Goal: Find specific page/section: Find specific page/section

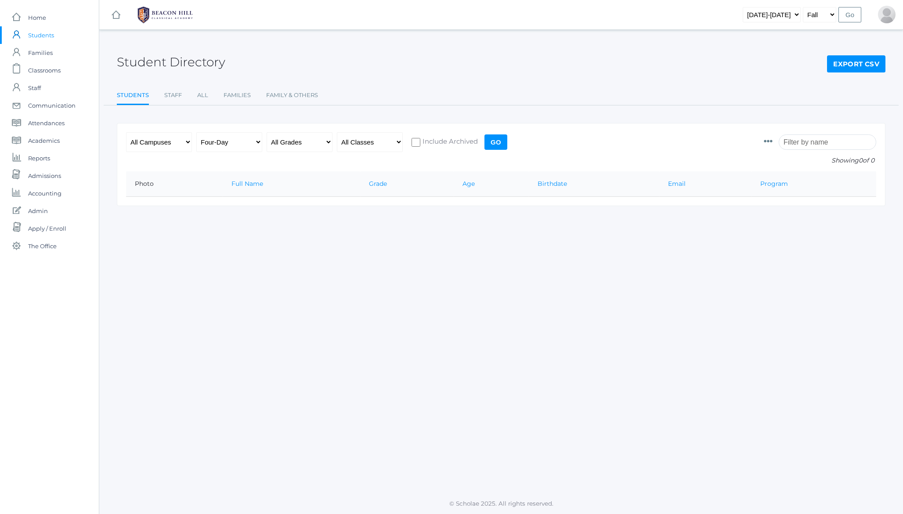
click at [161, 63] on h2 "Student Directory" at bounding box center [171, 62] width 109 height 14
click at [166, 61] on h2 "Student Directory" at bounding box center [171, 62] width 109 height 14
click at [54, 104] on span "Communication" at bounding box center [51, 106] width 47 height 18
click at [204, 59] on h2 "Student Directory" at bounding box center [171, 62] width 109 height 14
click at [199, 62] on h2 "Student Directory" at bounding box center [171, 62] width 109 height 14
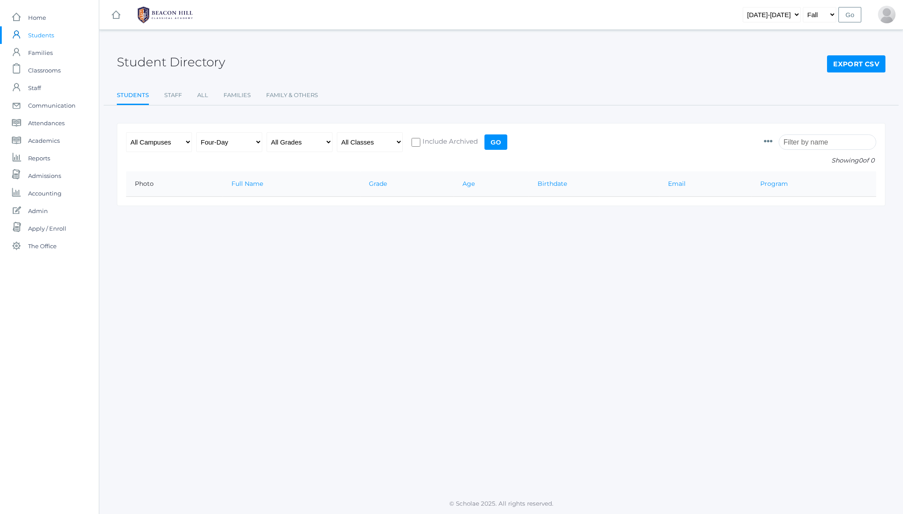
click at [142, 58] on h2 "Student Directory" at bounding box center [171, 62] width 109 height 14
click at [184, 57] on h2 "Student Directory" at bounding box center [171, 62] width 109 height 14
click at [147, 59] on h2 "Student Directory" at bounding box center [171, 62] width 109 height 14
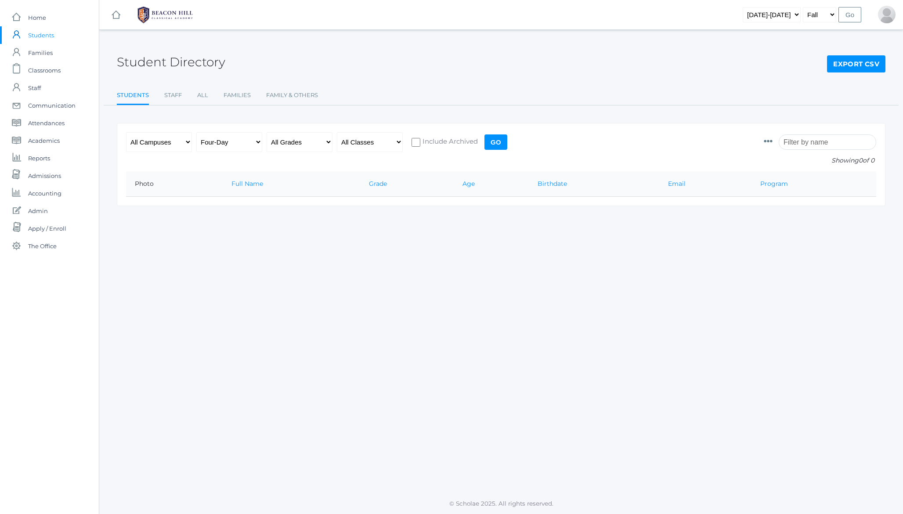
click at [290, 46] on div "Student Directory Export CSV" at bounding box center [501, 57] width 769 height 33
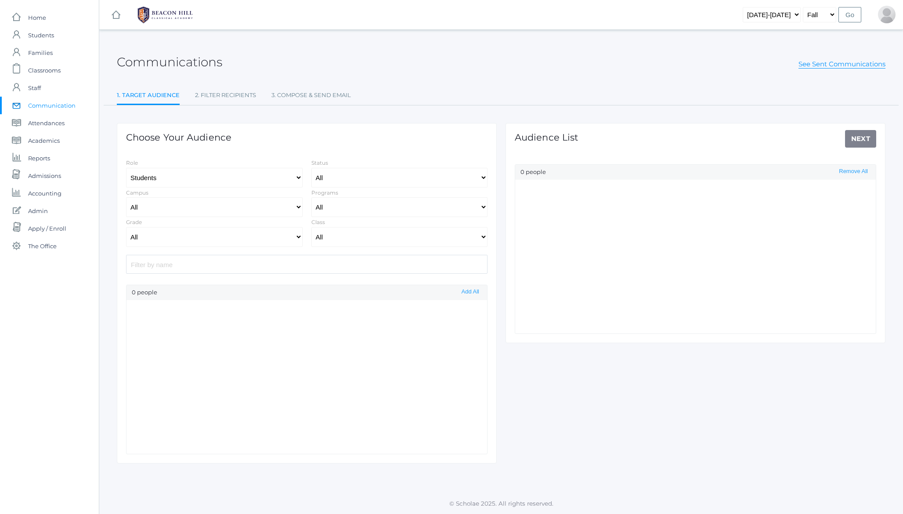
select select "Enrolled"
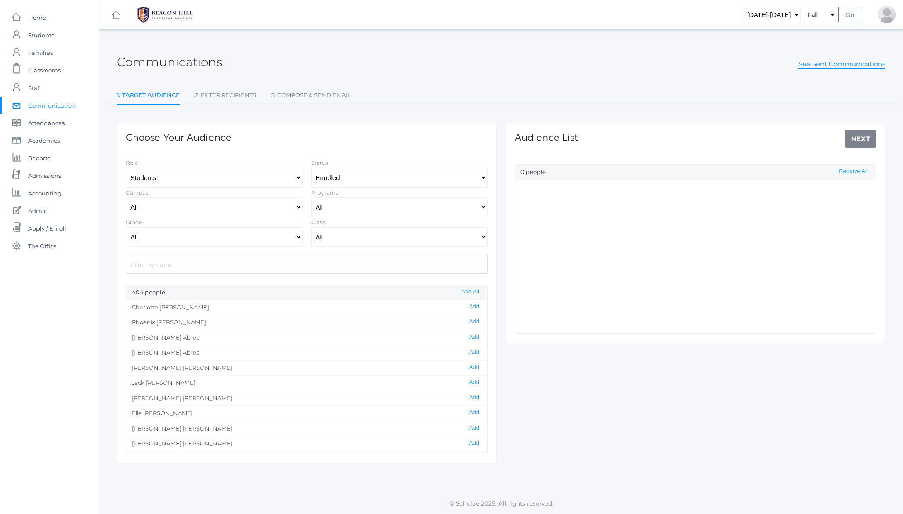
click at [188, 63] on h2 "Communications" at bounding box center [169, 62] width 105 height 14
click at [220, 62] on h2 "Communications" at bounding box center [169, 62] width 105 height 14
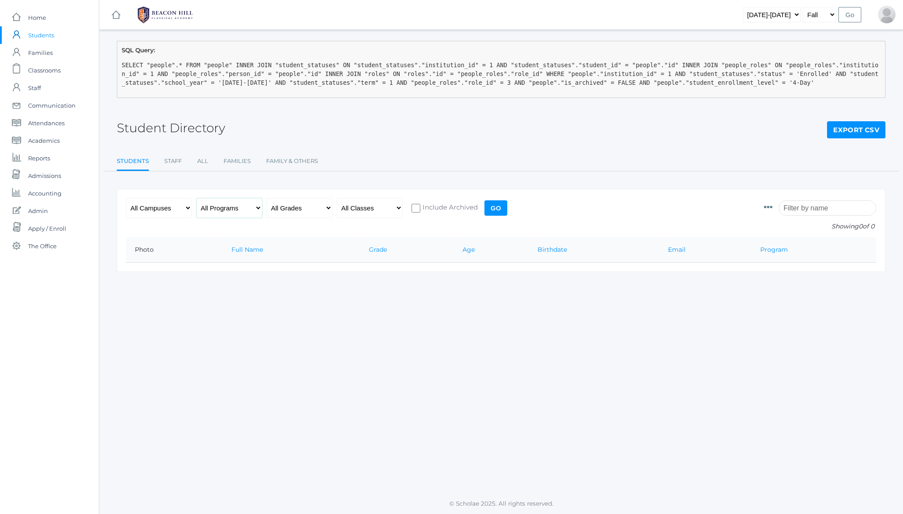
click at [232, 209] on select "All Programs Full-Time Collaborative 4-Day Affiliate" at bounding box center [229, 208] width 66 height 20
select select "4-Day Collaborative"
click at [492, 208] on input "Go" at bounding box center [496, 207] width 23 height 15
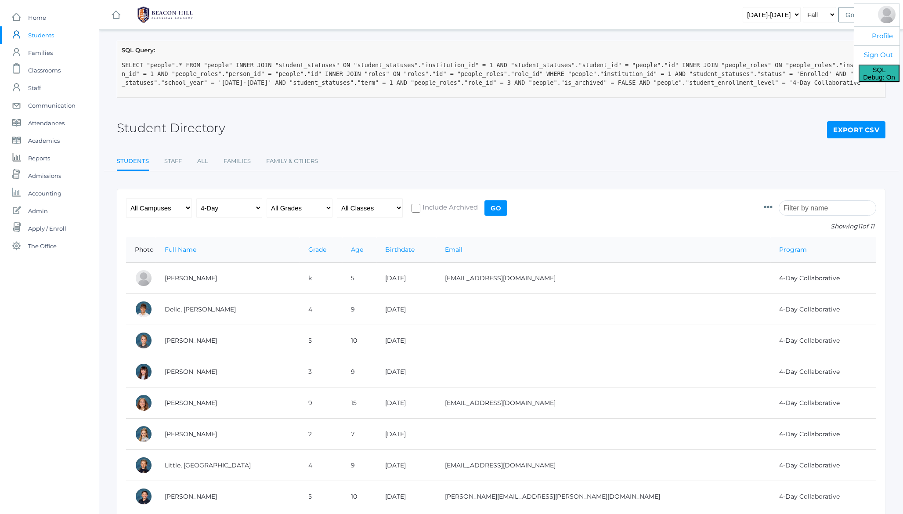
click at [888, 72] on button "SQL Debug: On" at bounding box center [879, 74] width 41 height 18
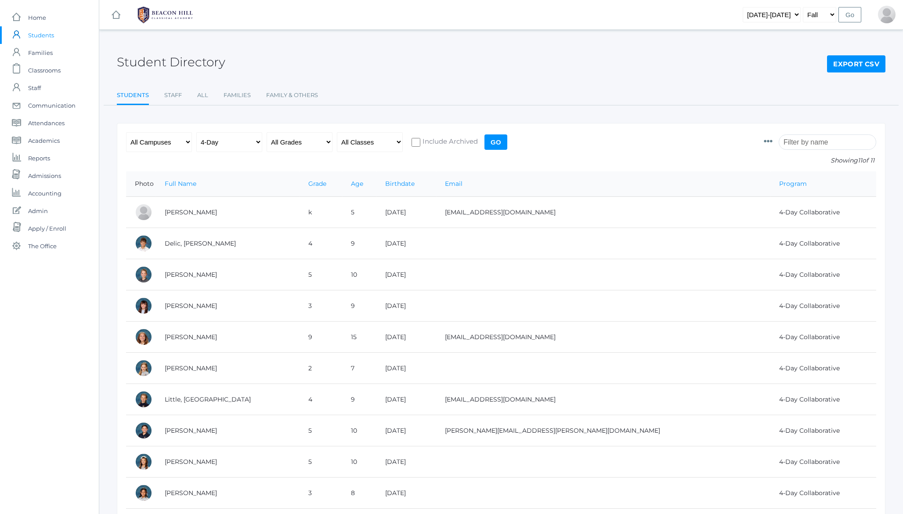
click at [192, 66] on h2 "Student Directory" at bounding box center [171, 62] width 109 height 14
click at [130, 60] on h2 "Student Directory" at bounding box center [171, 62] width 109 height 14
click at [199, 60] on h2 "Student Directory" at bounding box center [171, 62] width 109 height 14
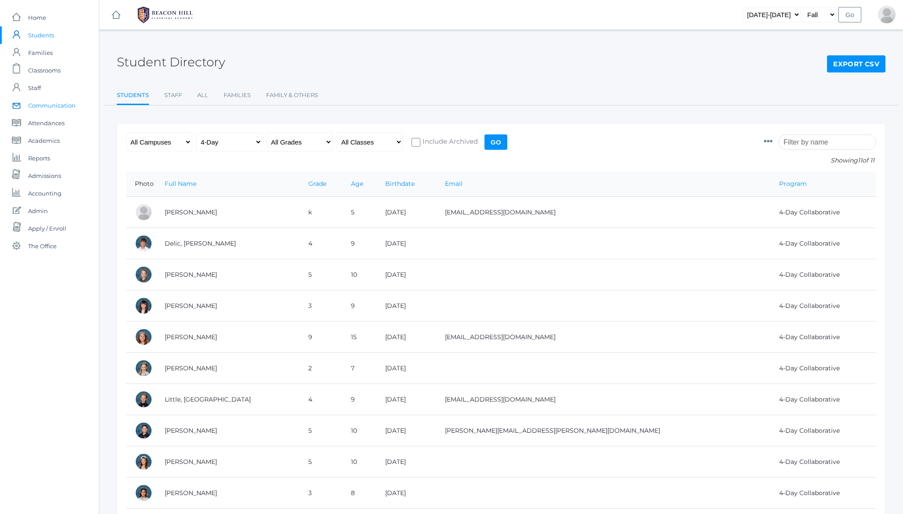
click at [50, 104] on span "Communication" at bounding box center [51, 106] width 47 height 18
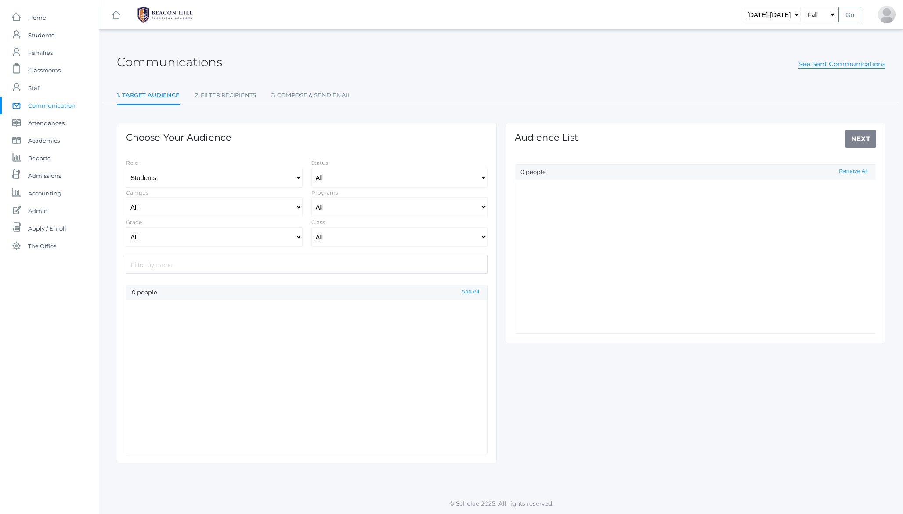
select select "Enrolled"
